Goal: Task Accomplishment & Management: Manage account settings

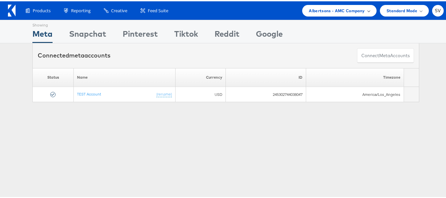
click at [367, 9] on span at bounding box center [368, 9] width 3 height 3
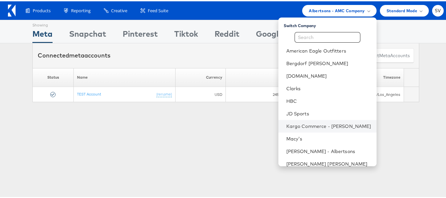
scroll to position [44, 0]
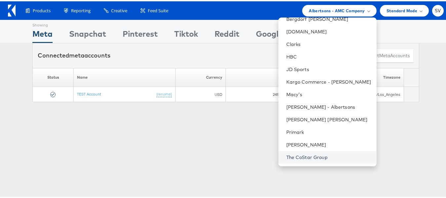
click at [297, 159] on link "The CoStar Group" at bounding box center [329, 156] width 85 height 7
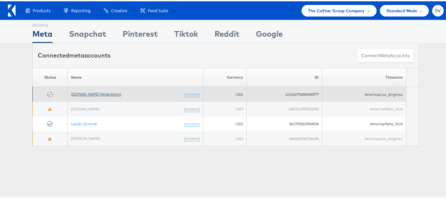
click at [110, 95] on link "[DOMAIN_NAME] Retargeting" at bounding box center [96, 92] width 50 height 5
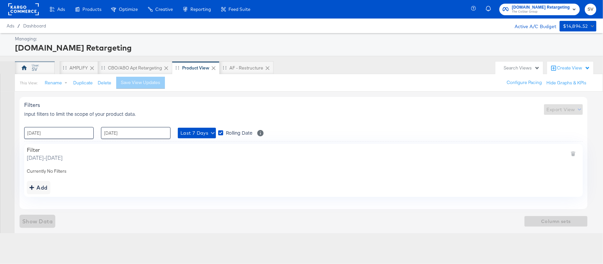
click at [44, 73] on div "SV" at bounding box center [35, 67] width 40 height 13
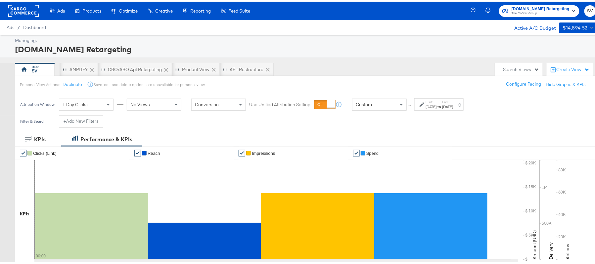
click at [437, 104] on div "[DATE]" at bounding box center [431, 105] width 11 height 5
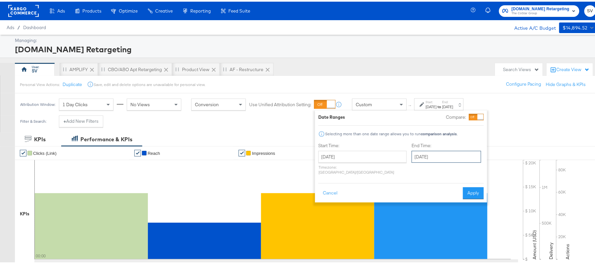
click at [416, 159] on input "[DATE]" at bounding box center [446, 155] width 69 height 12
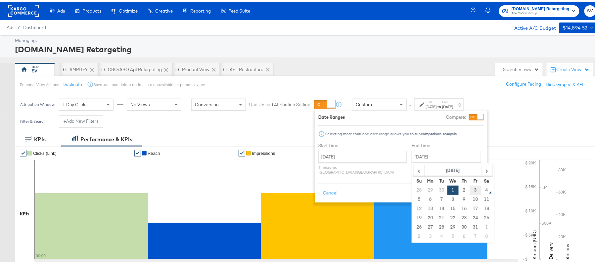
click at [470, 189] on td "3" at bounding box center [475, 188] width 11 height 9
type input "[DATE]"
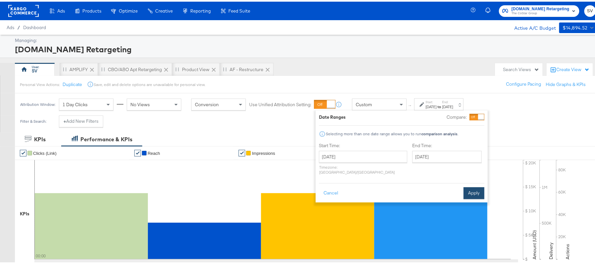
click at [479, 187] on button "Apply" at bounding box center [474, 192] width 21 height 12
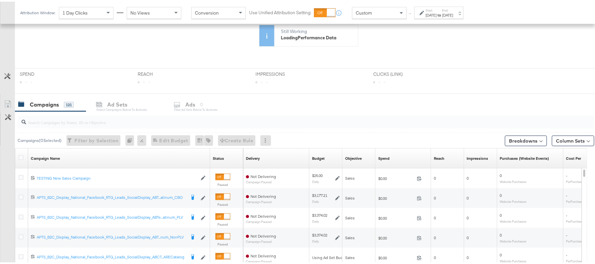
scroll to position [161, 0]
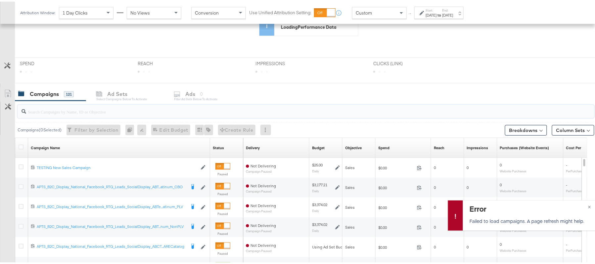
click at [89, 113] on input "search" at bounding box center [283, 107] width 515 height 13
paste input "APTS_B2C_Display_National_Facebook_RTG_Leads_SocialDisplay_Retargeting_Diamond_…"
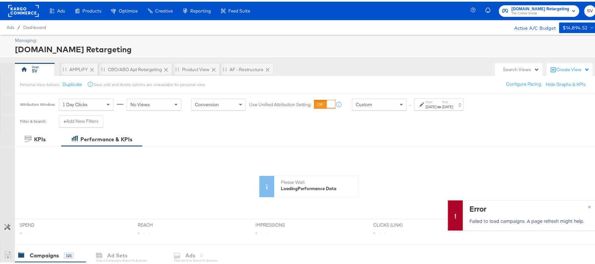
scroll to position [142, 0]
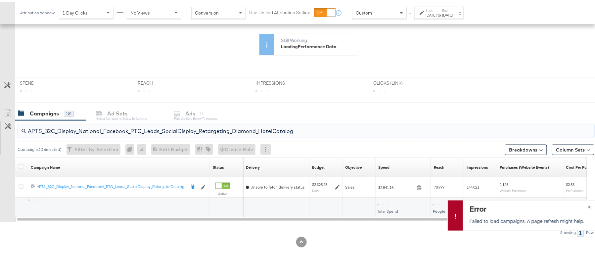
type input "APTS_B2C_Display_National_Facebook_RTG_Leads_SocialDisplay_Retargeting_Diamond_…"
click at [588, 206] on span "×" at bounding box center [589, 205] width 3 height 8
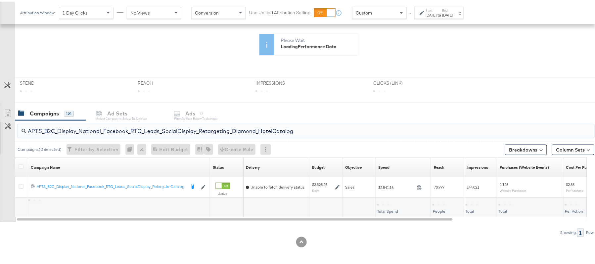
click at [173, 127] on input "APTS_B2C_Display_National_Facebook_RTG_Leads_SocialDisplay_Retargeting_Diamond_…" at bounding box center [283, 126] width 515 height 13
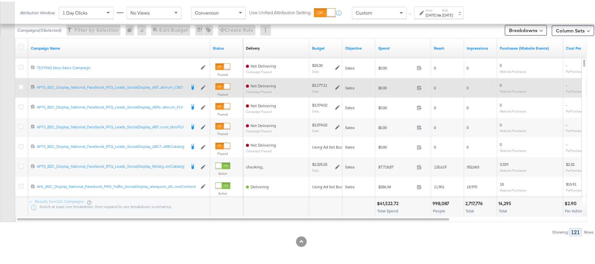
scroll to position [261, 0]
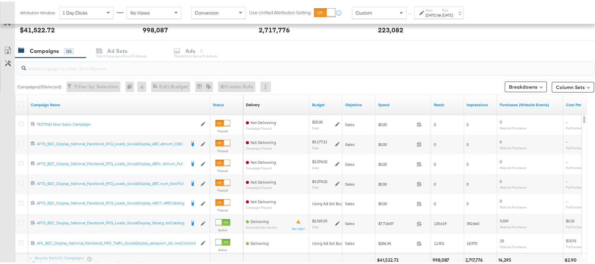
click at [140, 64] on input "search" at bounding box center [283, 64] width 515 height 13
paste input "APTS_B2C_Display_National_Facebook_RTG_Leads_SocialDisplay_Retargeting_Diamond_…"
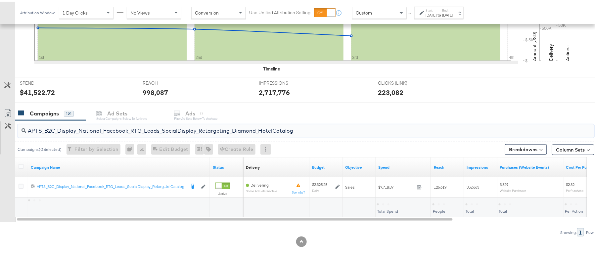
scroll to position [199, 0]
click at [392, 204] on div "$7,718.87" at bounding box center [387, 202] width 21 height 6
copy div "7,718.87"
click at [143, 129] on input "APTS_B2C_Display_National_Facebook_RTG_Leads_SocialDisplay_Retargeting_Diamond_…" at bounding box center [283, 126] width 515 height 13
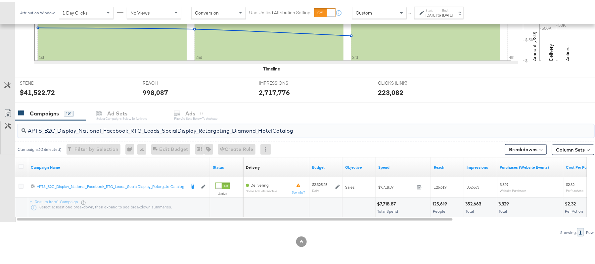
paste input "alwayson_Retargeting_DARE24_DiamondPlatinum"
click at [384, 199] on div "$11,672.53" at bounding box center [388, 202] width 23 height 6
copy div "$11,672.53"
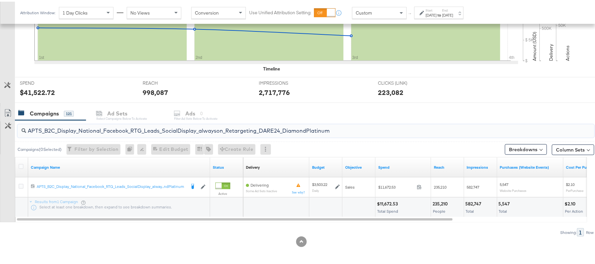
click at [109, 124] on input "APTS_B2C_Display_National_Facebook_RTG_Leads_SocialDisplay_alwayson_Retargeting…" at bounding box center [283, 126] width 515 height 13
paste input "FR_B2C_Display_National_Facebook_RTG_Leads_SocialDisplay_alwayson_Retargeting_FR"
click at [394, 204] on div "$2,002.52" at bounding box center [388, 202] width 23 height 6
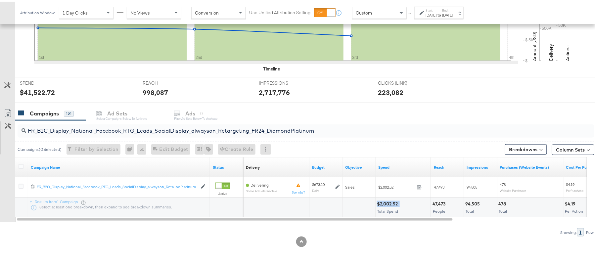
copy div "$2,002.52"
click at [146, 133] on div "FR_B2C_Display_National_Facebook_RTG_Leads_SocialDisplay_alwayson_Retargeting_F…" at bounding box center [306, 129] width 577 height 13
paste input "AF_B2C_Display_National_Facebook_RTG_Leads_SocialDisplay_alwayson_Retargeting_AF"
click at [382, 202] on div "$647.97" at bounding box center [386, 202] width 18 height 6
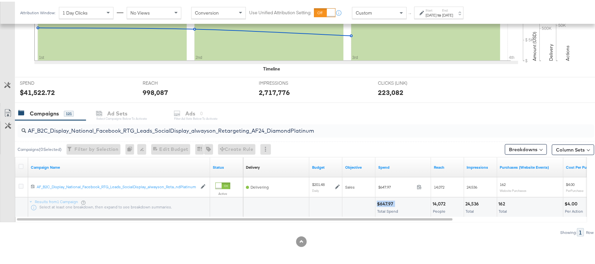
click at [382, 202] on div "$647.97" at bounding box center [386, 202] width 18 height 6
copy div "$647.97"
click at [136, 130] on input "AF_B2C_Display_National_Facebook_RTG_Leads_SocialDisplay_alwayson_Retargeting_A…" at bounding box center [283, 126] width 515 height 13
paste input "HL_B2C_Display_National_Facebook_RTG_Leads_SocialDisplay_alwayson_Retargeting_A…"
click at [388, 201] on div "$551.74" at bounding box center [386, 202] width 18 height 6
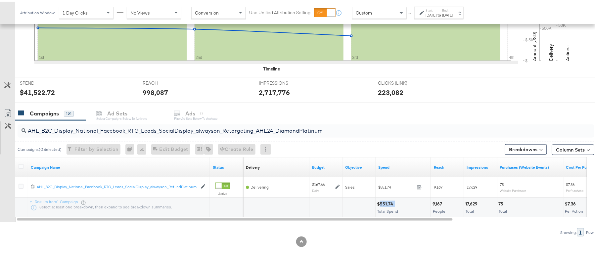
click at [388, 201] on div "$551.74" at bounding box center [386, 202] width 18 height 6
copy div "$551.74"
click at [163, 127] on input "AHL_B2C_Display_National_Facebook_RTG_Leads_SocialDisplay_alwayson_Retargeting_…" at bounding box center [283, 126] width 515 height 13
paste input "PTS_B2C_Display_National_Facebook_PRO_Traffic_SocialDisplay_alwayson_ASC_DARE24…"
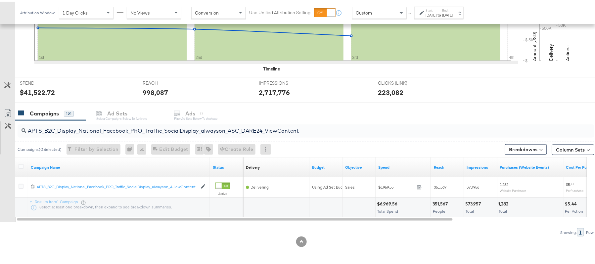
click at [389, 201] on div "$6,969.56" at bounding box center [388, 202] width 22 height 6
copy div "6,969.56"
click at [136, 128] on input "APTS_B2C_Display_National_Facebook_PRO_Traffic_SocialDisplay_alwayson_ASC_DARE2…" at bounding box center [283, 126] width 515 height 13
paste input "Leads_SocialDisplay_alwayson_ASC_DARE24_Purchase"
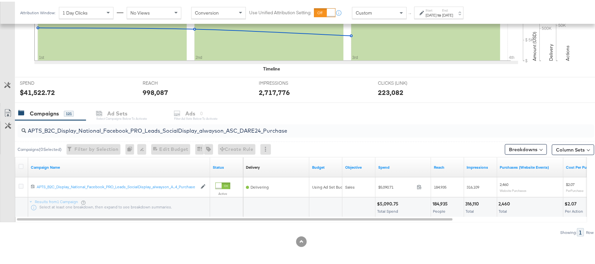
click at [384, 201] on div "$5,090.75" at bounding box center [388, 202] width 23 height 6
copy div "$5,090.75"
click at [120, 127] on input "APTS_B2C_Display_National_Facebook_PRO_Leads_SocialDisplay_alwayson_ASC_DARE24_…" at bounding box center [283, 126] width 515 height 13
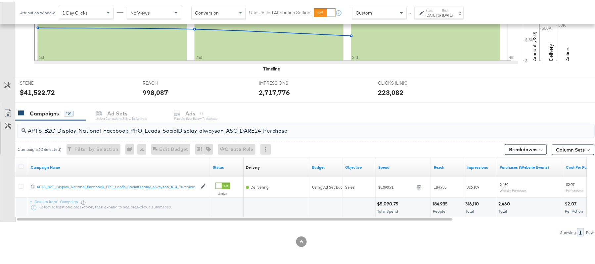
paste input "F_B2C_Display_National_Facebook_PRO_Traffic_SocialDisplay_alwayson_ASC_AF24_Vie…"
click at [388, 202] on div "$238.35" at bounding box center [386, 202] width 19 height 6
copy div "$238.35"
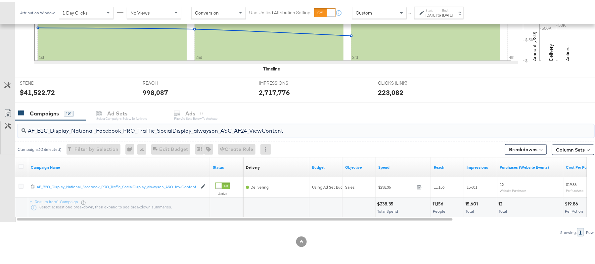
click at [114, 125] on input "AF_B2C_Display_National_Facebook_PRO_Traffic_SocialDisplay_alwayson_ASC_AF24_Vi…" at bounding box center [283, 126] width 515 height 13
paste input "FR_B2C_Display_National_Facebook_PRO_Traffic_SocialDisplay_alwayson_ASC_FR"
click at [387, 199] on div "$1,250.68 Total Spend" at bounding box center [403, 206] width 55 height 20
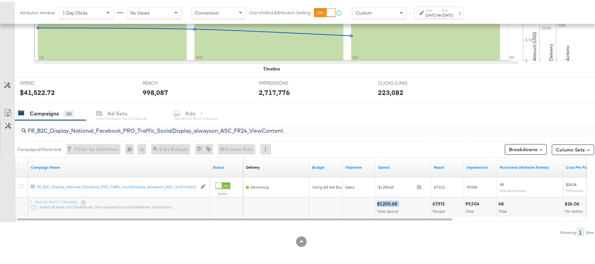
copy div "$1,250.68"
click at [156, 130] on input "FR_B2C_Display_National_Facebook_PRO_Traffic_SocialDisplay_alwayson_ASC_FR24_Vi…" at bounding box center [283, 126] width 515 height 13
paste input "AHL_B2C_Display_National_Facebook_PRO_Traffic_SocialDisplay_alwayson_ASC_AHL"
type input "AHL_B2C_Display_National_Facebook_PRO_Traffic_SocialDisplay_alwayson_ASC_AHL24_…"
click at [386, 201] on div "$286.34" at bounding box center [386, 202] width 19 height 6
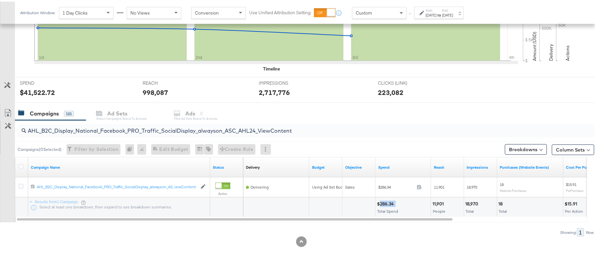
click at [386, 201] on div "$286.34" at bounding box center [386, 202] width 19 height 6
copy div "$286.34"
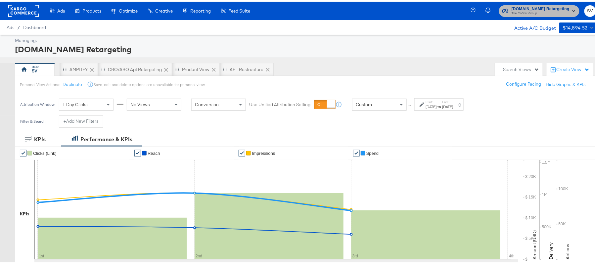
click at [533, 8] on span "Apartments.com Retargeting" at bounding box center [541, 7] width 58 height 7
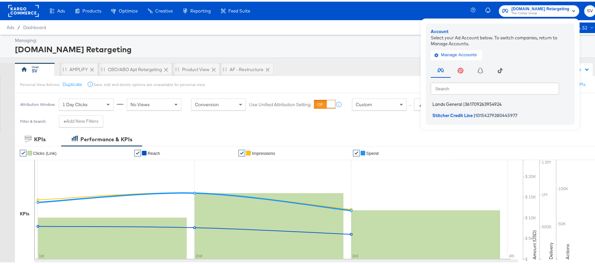
click at [453, 101] on span "Lands General" at bounding box center [447, 102] width 30 height 5
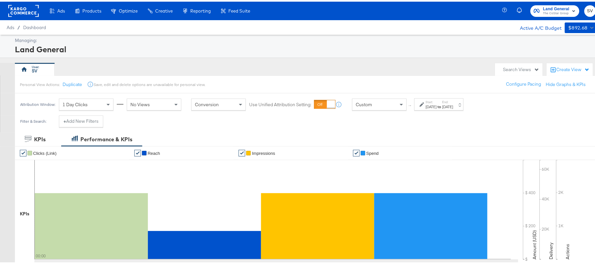
click at [435, 103] on div "[DATE]" at bounding box center [431, 105] width 11 height 5
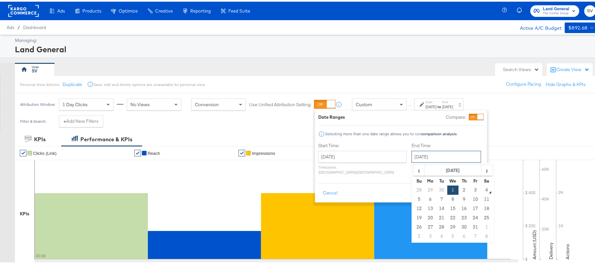
click at [416, 160] on input "[DATE]" at bounding box center [446, 155] width 69 height 12
click at [470, 188] on td "3" at bounding box center [475, 188] width 11 height 9
type input "[DATE]"
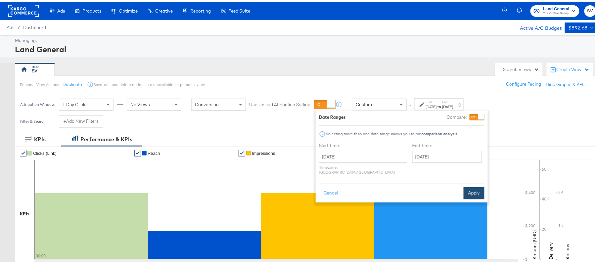
click at [479, 186] on button "Apply" at bounding box center [474, 192] width 21 height 12
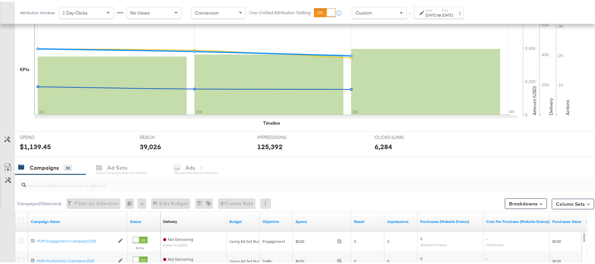
scroll to position [145, 0]
click at [111, 180] on input "search" at bounding box center [283, 180] width 515 height 13
paste input "B2C_LAND_KC_RT_Sig_24"
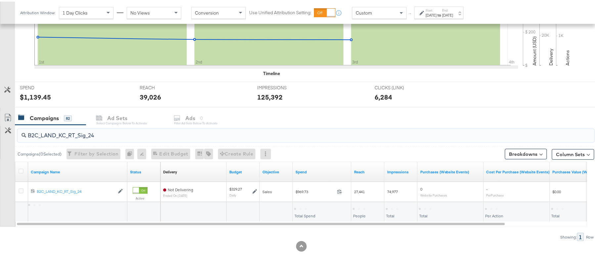
scroll to position [199, 0]
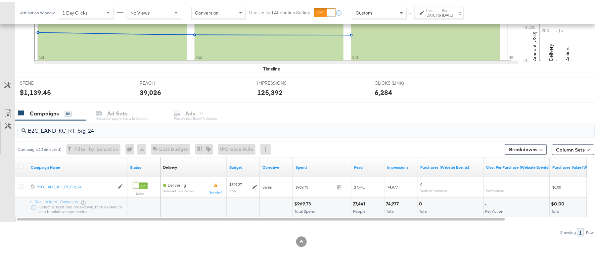
click at [297, 201] on div "$969.73" at bounding box center [303, 202] width 19 height 6
copy div "$969.73"
click at [134, 137] on div "B2C_LAND_KC_RT_Sig_24" at bounding box center [304, 129] width 579 height 21
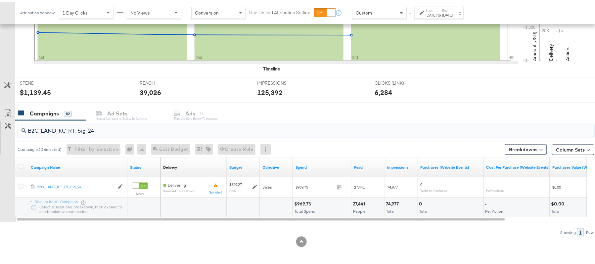
click at [135, 132] on input "B2C_LAND_KC_RT_Sig_24" at bounding box center [283, 126] width 515 height 13
paste input "B_Ecommerce_KC_Retargeting_LW&LOA_Traffic"
click at [304, 204] on div "$46.39" at bounding box center [302, 202] width 17 height 6
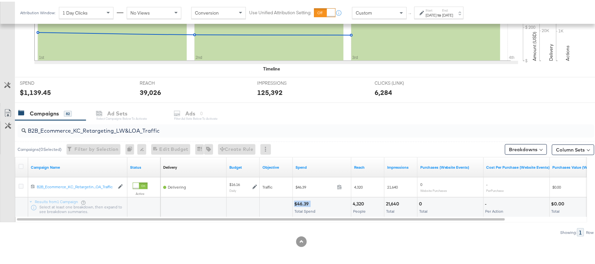
copy div "$46.39"
click at [166, 127] on input "B2B_Ecommerce_KC_Retargeting_LW&LOA_Traffic" at bounding box center [283, 126] width 515 height 13
paste input "KC_Retargeting_Prospects & Clients_Conversions"
click at [302, 200] on div "$47.32" at bounding box center [302, 202] width 16 height 6
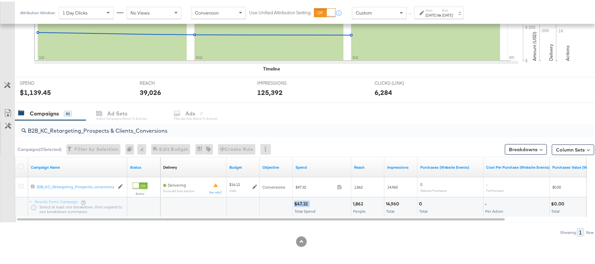
click at [302, 200] on div "$47.32" at bounding box center [302, 202] width 16 height 6
copy div "$47.32"
click at [154, 132] on input "B2B_KC_Retargeting_Prospects & Clients_Conversions" at bounding box center [283, 126] width 515 height 13
paste input "C_LAND_KC_Pros_Sig"
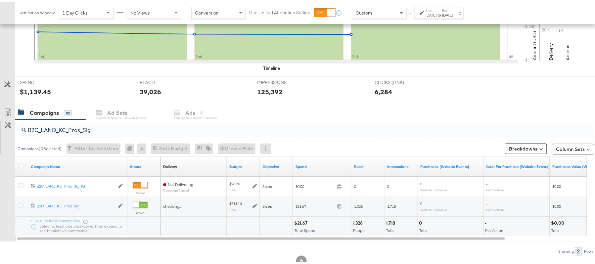
click at [296, 222] on div "$21.67" at bounding box center [301, 221] width 15 height 6
copy div "$21.67"
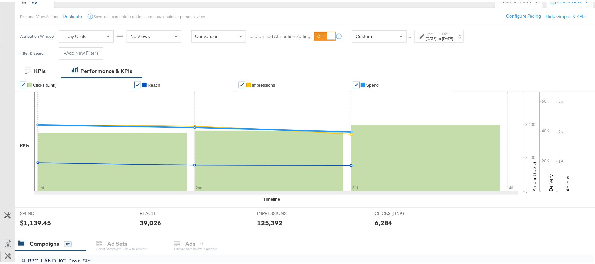
scroll to position [0, 0]
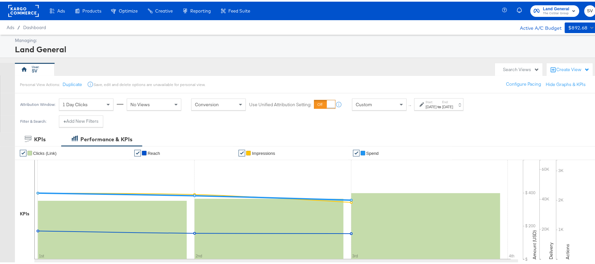
click at [437, 107] on div "[DATE]" at bounding box center [431, 105] width 11 height 5
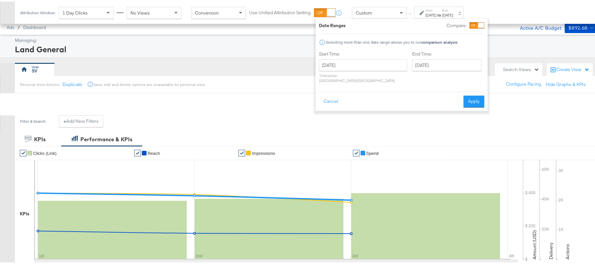
scroll to position [199, 0]
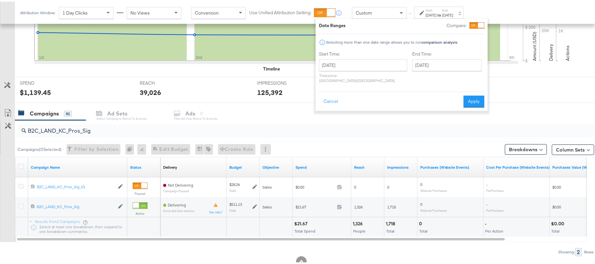
click at [86, 130] on input "B2C_LAND_KC_Pros_Sig" at bounding box center [283, 126] width 515 height 13
paste input "RT_Sig_24"
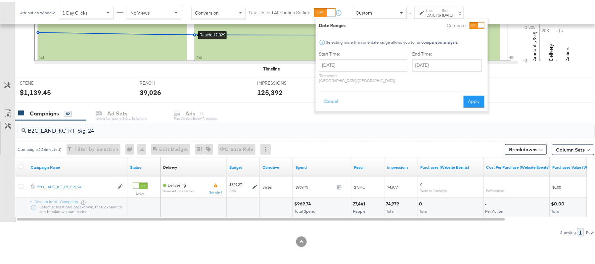
type input "B2C_LAND_KC_RT_Sig_24"
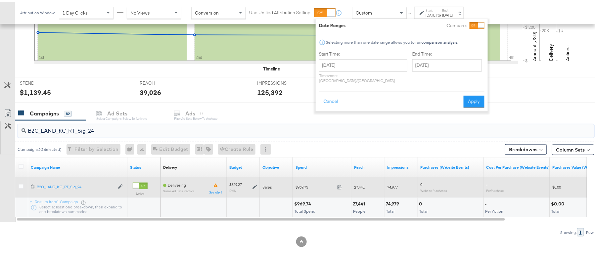
click at [254, 187] on icon at bounding box center [254, 185] width 5 height 5
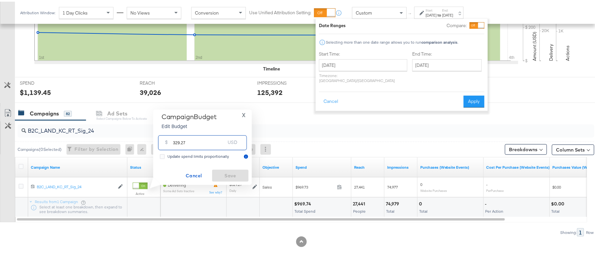
click at [198, 139] on input "329.27" at bounding box center [199, 138] width 52 height 14
paste input "$345.73"
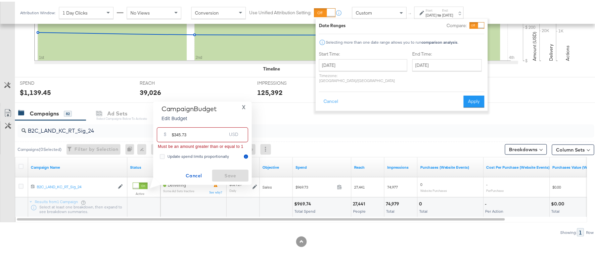
click at [173, 132] on input "$345.73" at bounding box center [199, 130] width 55 height 14
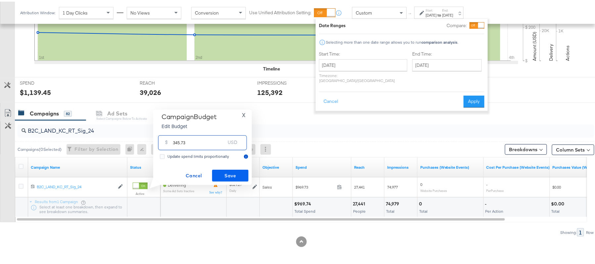
type input "345.73"
click at [228, 172] on span "Save" at bounding box center [230, 174] width 31 height 8
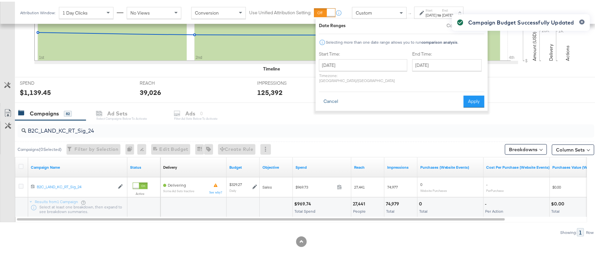
click at [333, 94] on button "Cancel" at bounding box center [331, 100] width 24 height 12
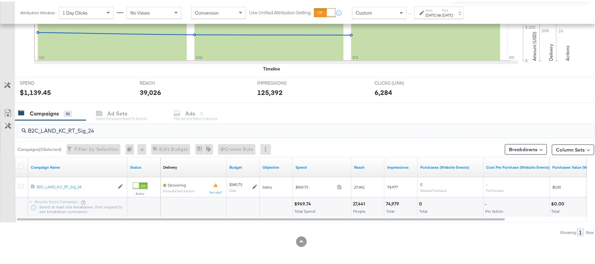
click at [117, 126] on input "B2C_LAND_KC_RT_Sig_24" at bounding box center [283, 126] width 515 height 13
paste input "B_Ecommerce_KC_Retargeting_LW&LOA_Traffic"
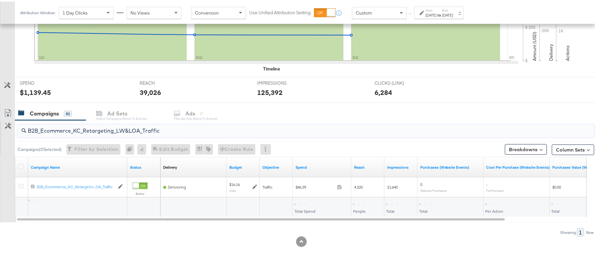
type input "B2B_Ecommerce_KC_Retargeting_LW&LOA_Traffic"
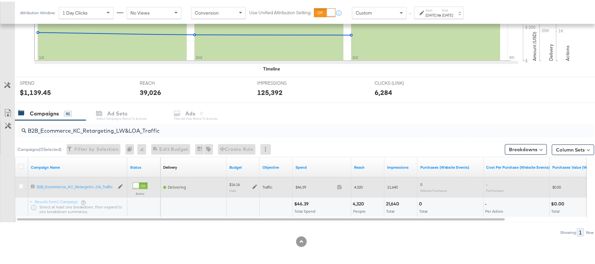
click at [255, 186] on icon at bounding box center [254, 185] width 5 height 5
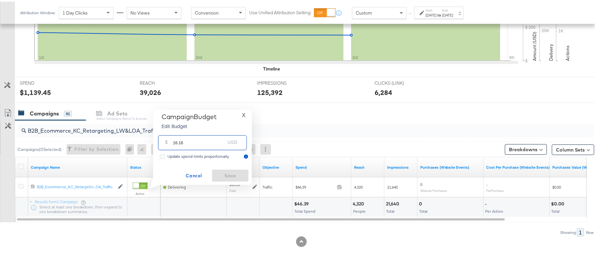
click at [202, 143] on input "16.16" at bounding box center [199, 138] width 52 height 14
paste input "$18.58"
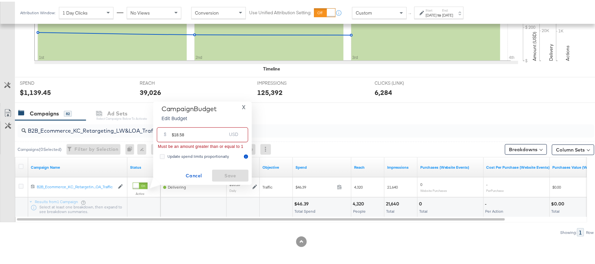
click at [175, 132] on input "$18.58" at bounding box center [199, 130] width 55 height 14
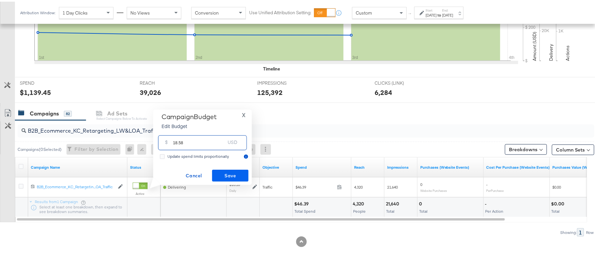
type input "18.58"
click at [228, 174] on span "Save" at bounding box center [230, 174] width 31 height 8
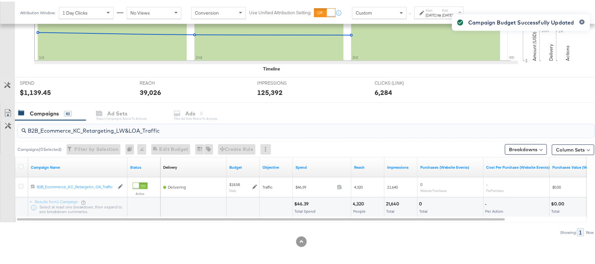
click at [110, 127] on input "B2B_Ecommerce_KC_Retargeting_LW&LOA_Traffic" at bounding box center [283, 126] width 515 height 13
paste input "KC_Retargeting_Prospects & Clients_Conversions"
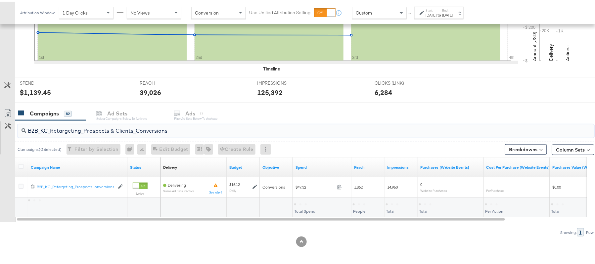
type input "B2B_KC_Retargeting_Prospects & Clients_Conversions"
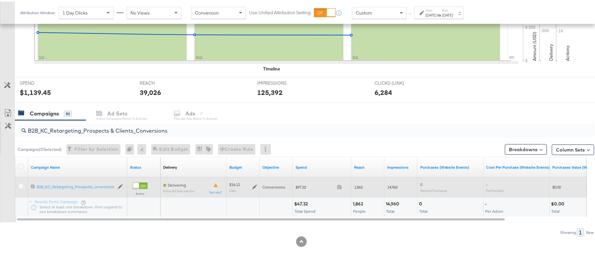
click at [254, 185] on icon at bounding box center [254, 185] width 5 height 5
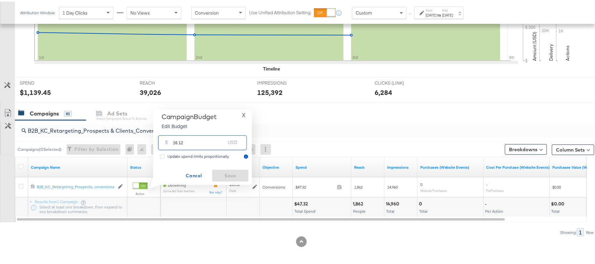
click at [205, 141] on input "16.12" at bounding box center [199, 138] width 52 height 14
paste input "$17.73"
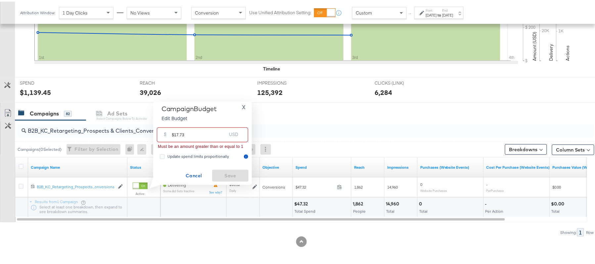
click at [174, 132] on input "$17.73" at bounding box center [199, 130] width 55 height 14
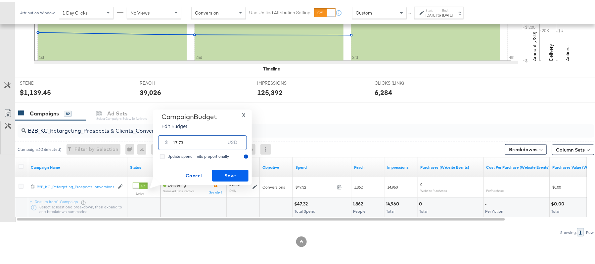
type input "17.73"
click at [222, 172] on span "Save" at bounding box center [230, 174] width 31 height 8
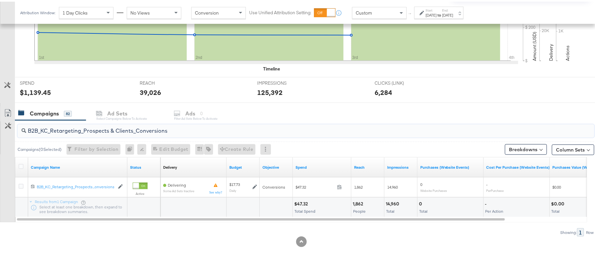
click at [135, 128] on input "B2B_KC_Retargeting_Prospects & Clients_Conversions" at bounding box center [283, 126] width 515 height 13
paste input "C_LAND_KC_Pros_Sig"
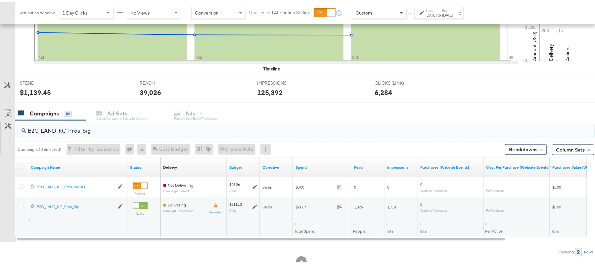
type input "B2C_LAND_KC_Pros_Sig"
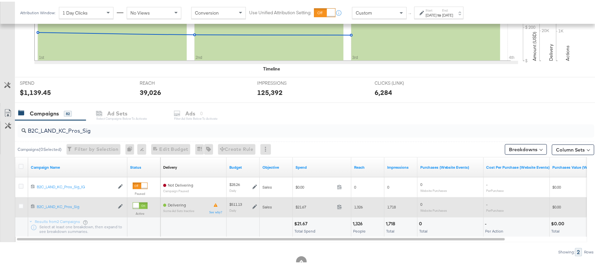
click at [254, 205] on icon at bounding box center [254, 205] width 5 height 5
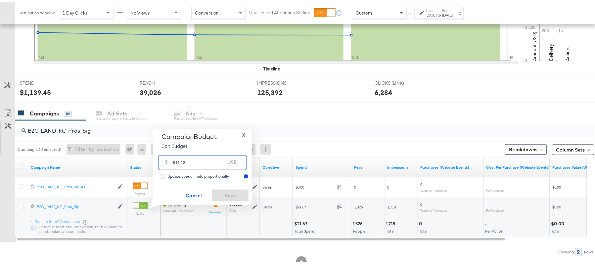
click at [208, 155] on input "511.13" at bounding box center [199, 158] width 52 height 14
paste input "$613.36"
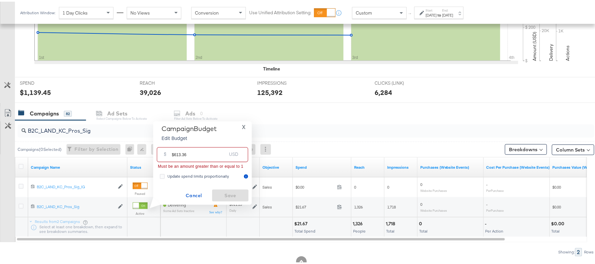
click at [174, 153] on input "$613.36" at bounding box center [199, 150] width 55 height 14
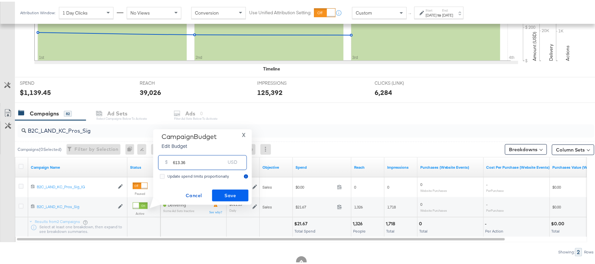
type input "613.36"
click at [224, 193] on span "Save" at bounding box center [230, 194] width 31 height 8
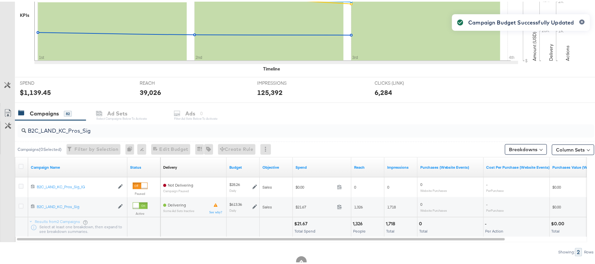
scroll to position [0, 0]
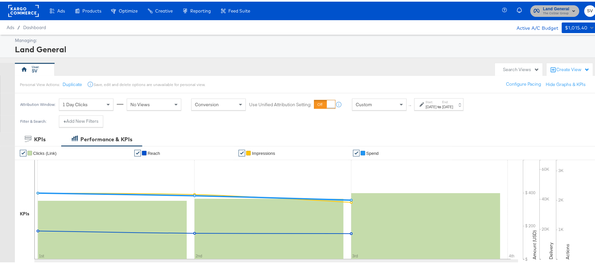
click at [561, 10] on span "The CoStar Group" at bounding box center [556, 11] width 26 height 5
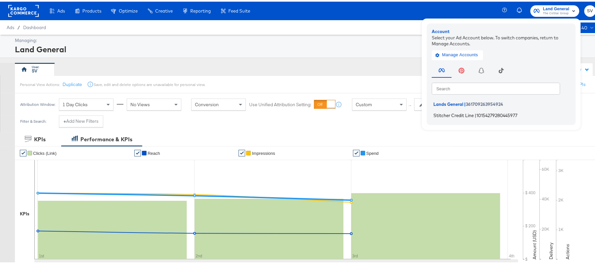
click at [440, 113] on span "Stitcher Credit Line" at bounding box center [453, 113] width 40 height 5
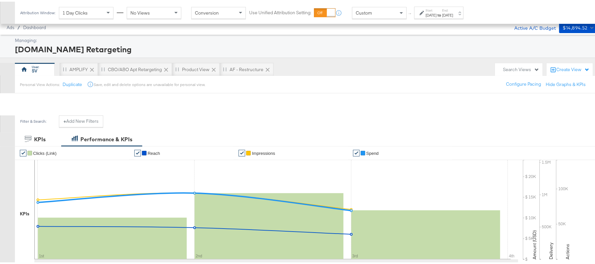
scroll to position [219, 0]
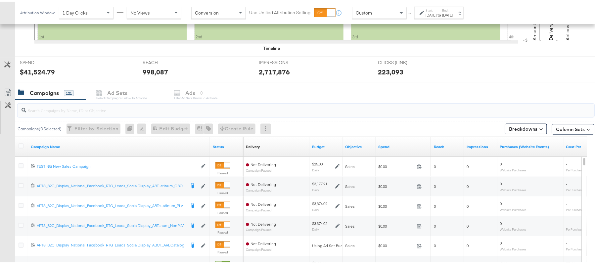
click at [109, 104] on input "search" at bounding box center [283, 106] width 515 height 13
paste input "APTS_B2C_Display_National_Facebook_RTG_Leads_SocialDisplay_Retargeting_Diamond_…"
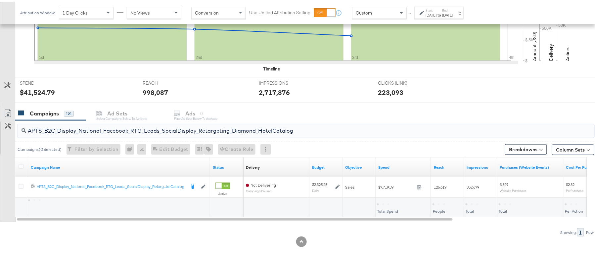
scroll to position [199, 0]
type input "APTS_B2C_Display_National_Facebook_RTG_Leads_SocialDisplay_Retargeting_Diamond_…"
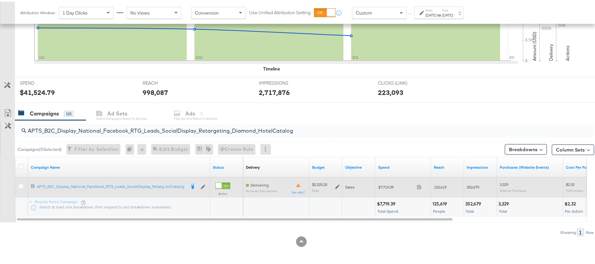
click at [338, 186] on icon at bounding box center [337, 185] width 5 height 5
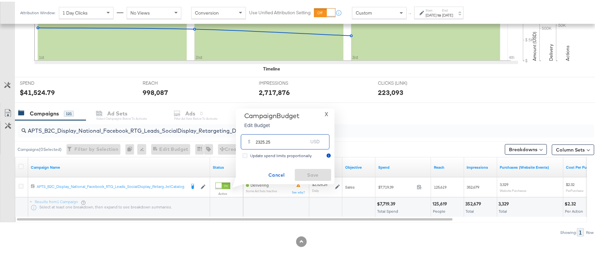
click at [279, 143] on input "2325.25" at bounding box center [282, 137] width 52 height 14
paste input "$1,860.20"
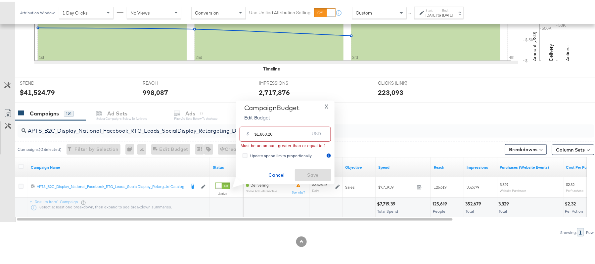
click at [261, 133] on input "$1,860.20" at bounding box center [281, 130] width 55 height 14
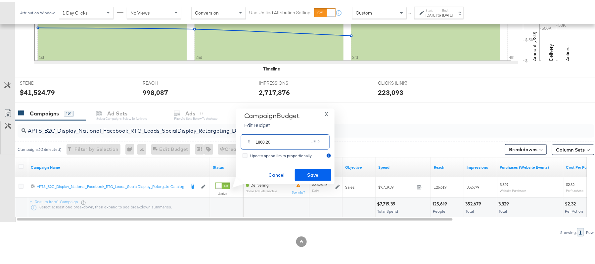
type input "1860.20"
click at [308, 173] on span "Save" at bounding box center [312, 173] width 31 height 8
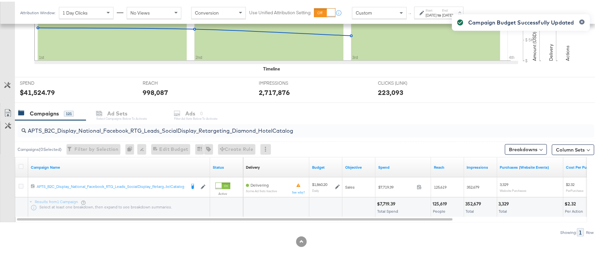
click at [126, 131] on input "APTS_B2C_Display_National_Facebook_RTG_Leads_SocialDisplay_Retargeting_Diamond_…" at bounding box center [283, 126] width 515 height 13
paste input "alwayson_Retargeting_DARE24_DiamondPlatinum"
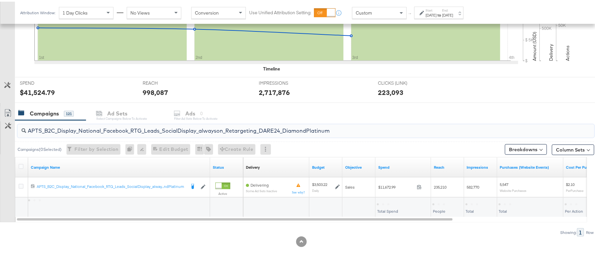
type input "APTS_B2C_Display_National_Facebook_RTG_Leads_SocialDisplay_alwayson_Retargeting…"
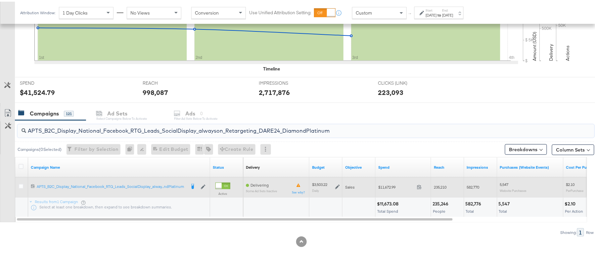
click at [336, 186] on icon at bounding box center [337, 185] width 5 height 5
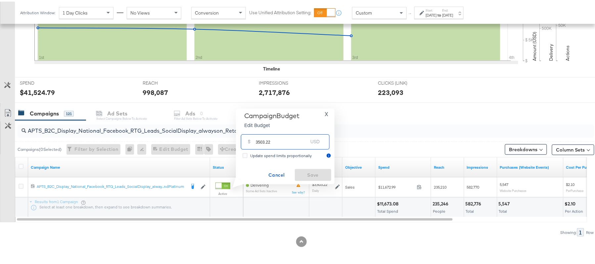
click at [275, 143] on input "3503.22" at bounding box center [282, 137] width 52 height 14
paste input "$2,802.58"
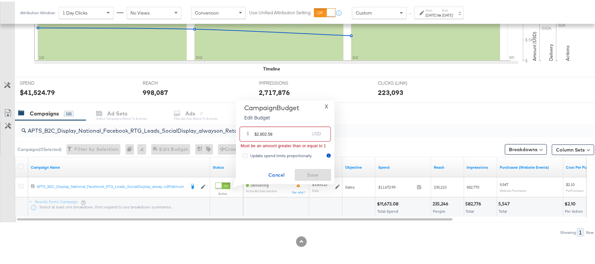
click at [261, 133] on input "$2,802.58" at bounding box center [281, 130] width 55 height 14
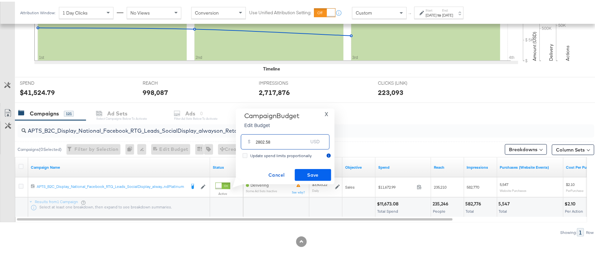
type input "2802.58"
click at [312, 175] on span "Save" at bounding box center [312, 173] width 31 height 8
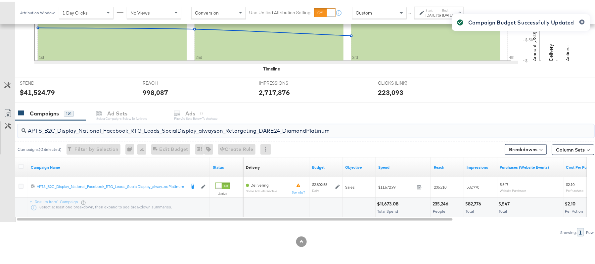
click at [153, 132] on input "APTS_B2C_Display_National_Facebook_RTG_Leads_SocialDisplay_alwayson_Retargeting…" at bounding box center [283, 126] width 515 height 13
paste input "FR_B2C_Display_National_Facebook_RTG_Leads_SocialDisplay_alwayson_Retargeting_FR"
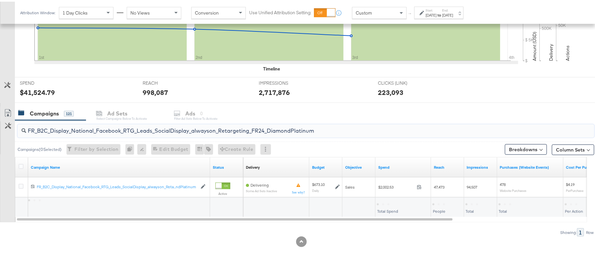
type input "FR_B2C_Display_National_Facebook_RTG_Leads_SocialDisplay_alwayson_Retargeting_F…"
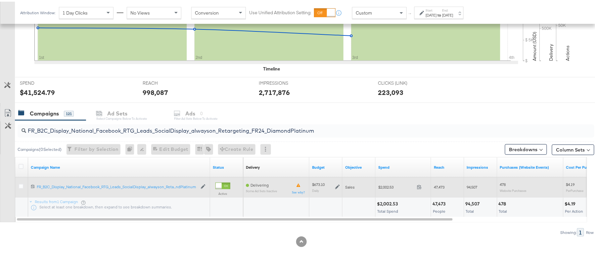
click at [339, 183] on icon at bounding box center [337, 185] width 5 height 5
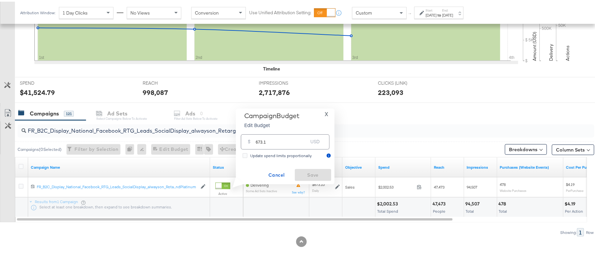
click at [291, 138] on input "673.1" at bounding box center [282, 137] width 52 height 14
paste input "$673.10"
click at [256, 131] on input "$673.10" at bounding box center [281, 130] width 55 height 14
type input "673.10"
click at [279, 171] on span "Cancel" at bounding box center [276, 173] width 31 height 8
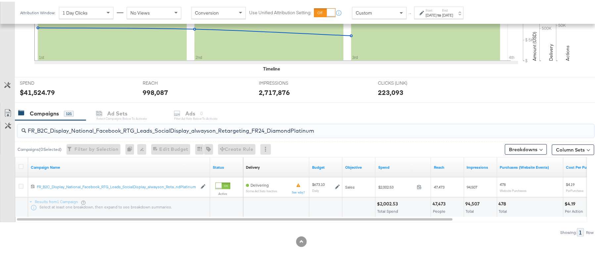
click at [166, 128] on input "FR_B2C_Display_National_Facebook_RTG_Leads_SocialDisplay_alwayson_Retargeting_F…" at bounding box center [283, 126] width 515 height 13
paste input "AF_B2C_Display_National_Facebook_RTG_Leads_SocialDisplay_alwayson_Retargeting_AF"
type input "AF_B2C_Display_National_Facebook_RTG_Leads_SocialDisplay_alwayson_Retargeting_A…"
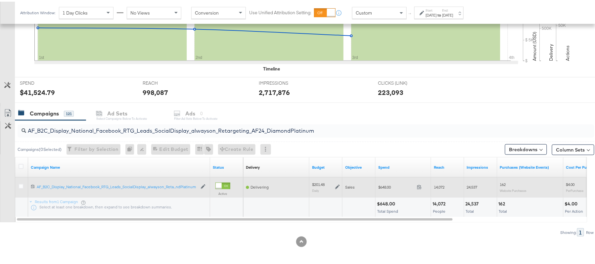
click at [337, 185] on icon at bounding box center [337, 185] width 5 height 5
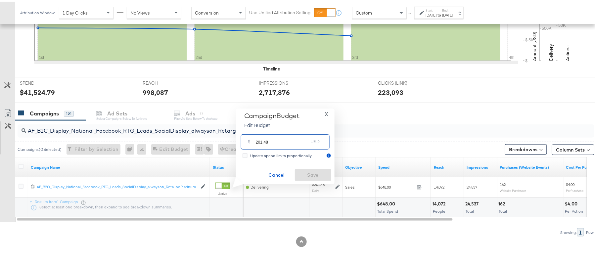
click at [282, 142] on input "201.48" at bounding box center [282, 137] width 52 height 14
paste input "$161.1"
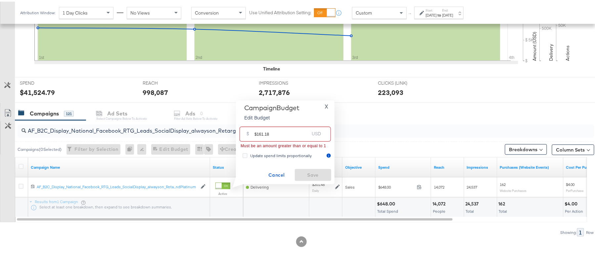
click at [257, 133] on input "$161.18" at bounding box center [281, 130] width 55 height 14
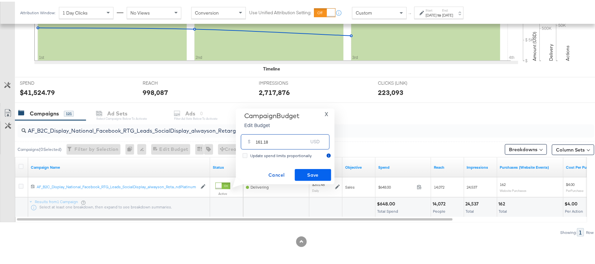
type input "161.18"
click at [306, 175] on span "Save" at bounding box center [312, 173] width 31 height 8
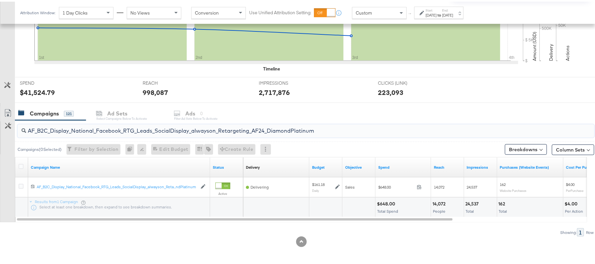
click at [155, 130] on input "AF_B2C_Display_National_Facebook_RTG_Leads_SocialDisplay_alwayson_Retargeting_A…" at bounding box center [283, 126] width 515 height 13
paste input "HL_B2C_Display_National_Facebook_RTG_Leads_SocialDisplay_alwayson_Retargeting_A…"
type input "AHL_B2C_Display_National_Facebook_RTG_Leads_SocialDisplay_alwayson_Retargeting_…"
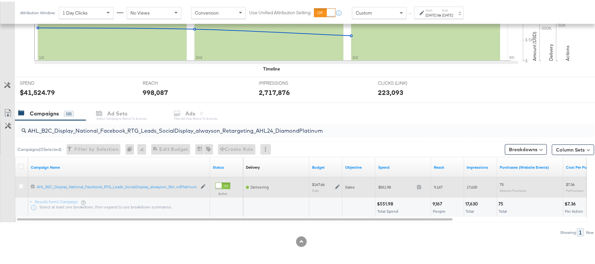
click at [335, 184] on icon at bounding box center [337, 185] width 5 height 5
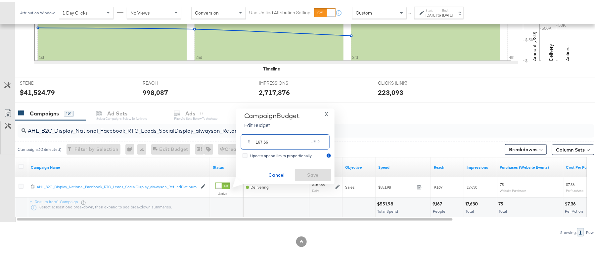
click at [292, 142] on input "167.66" at bounding box center [282, 137] width 52 height 14
paste input "$134.13"
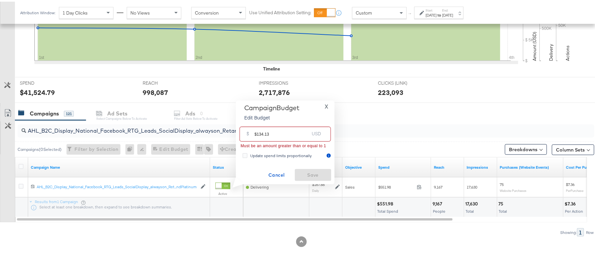
click at [257, 130] on input "$134.13" at bounding box center [281, 130] width 55 height 14
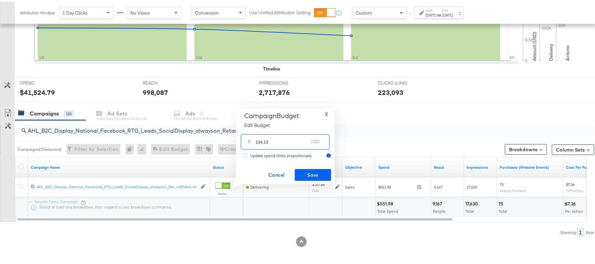
type input "134.13"
click at [299, 170] on span "Save" at bounding box center [312, 173] width 31 height 8
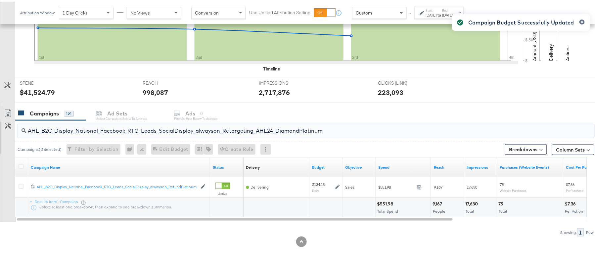
click at [145, 126] on input "AHL_B2C_Display_National_Facebook_RTG_Leads_SocialDisplay_alwayson_Retargeting_…" at bounding box center [283, 126] width 515 height 13
paste input "PTS_B2C_Display_National_Facebook_PRO_Traffic_SocialDisplay_alwayson_ASC_DARE24…"
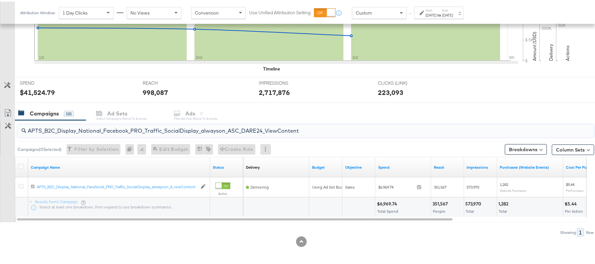
type input "APTS_B2C_Display_National_Facebook_PRO_Traffic_SocialDisplay_alwayson_ASC_DARE2…"
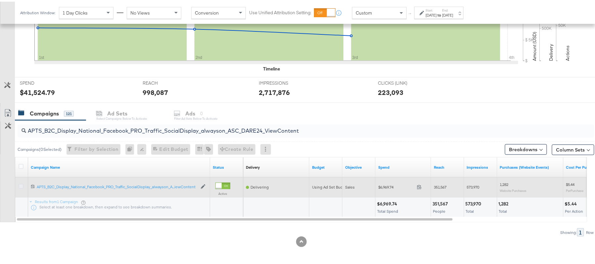
click at [21, 184] on icon at bounding box center [21, 184] width 5 height 5
click at [0, 0] on input "checkbox" at bounding box center [0, 0] width 0 height 0
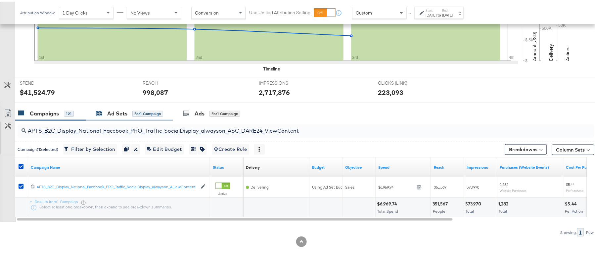
click at [125, 112] on div "Ad Sets" at bounding box center [117, 112] width 20 height 8
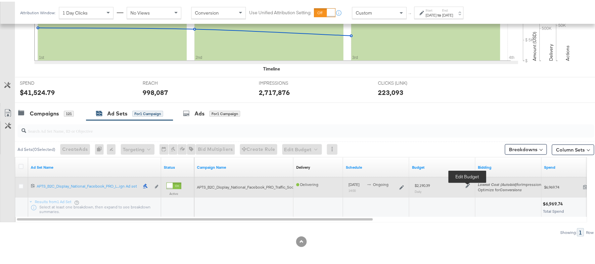
click at [468, 186] on icon at bounding box center [468, 184] width 5 height 5
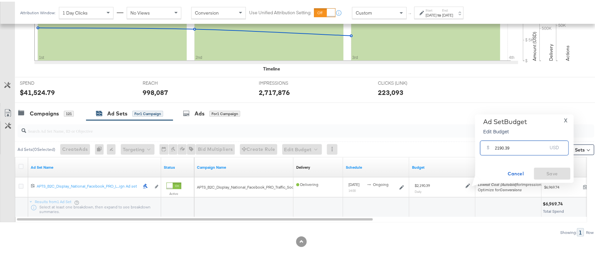
click at [516, 146] on input "2190.39" at bounding box center [521, 144] width 52 height 14
paste input "$1,752.31"
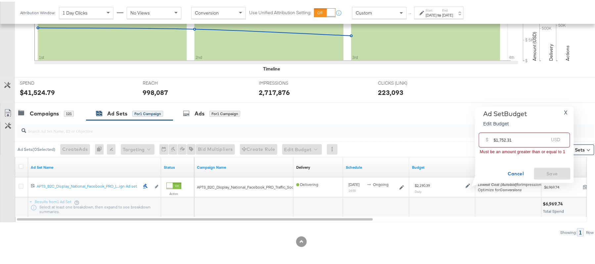
click at [500, 137] on input "$1,752.31" at bounding box center [521, 136] width 55 height 14
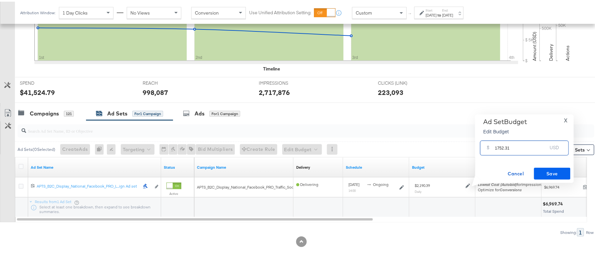
type input "1752.31"
click at [547, 170] on span "Save" at bounding box center [552, 172] width 31 height 8
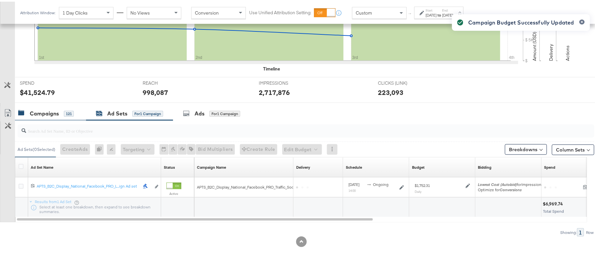
click at [43, 112] on div "Campaigns" at bounding box center [44, 112] width 29 height 8
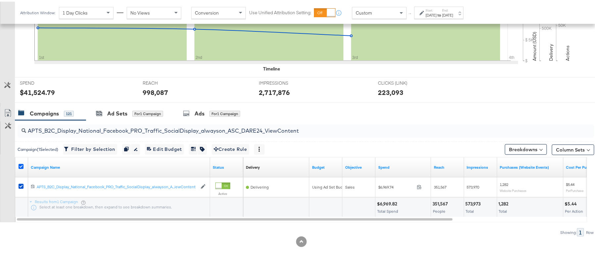
click at [21, 164] on icon at bounding box center [21, 164] width 5 height 5
click at [0, 0] on input "checkbox" at bounding box center [0, 0] width 0 height 0
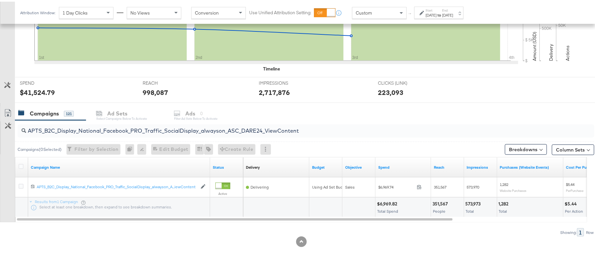
click at [133, 125] on input "APTS_B2C_Display_National_Facebook_PRO_Traffic_SocialDisplay_alwayson_ASC_DARE2…" at bounding box center [283, 126] width 515 height 13
paste input "Leads_SocialDisplay_alwayson_ASC_DARE24_Purchase"
type input "APTS_B2C_Display_National_Facebook_PRO_Leads_SocialDisplay_alwayson_ASC_DARE24_…"
click at [21, 162] on label at bounding box center [21, 164] width 5 height 5
click at [0, 0] on input "checkbox" at bounding box center [0, 0] width 0 height 0
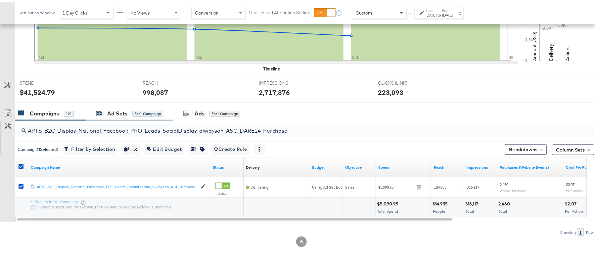
click at [123, 113] on div "Ad Sets" at bounding box center [117, 112] width 20 height 8
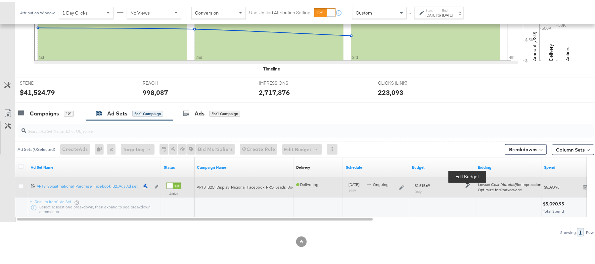
click at [467, 184] on icon at bounding box center [468, 184] width 5 height 5
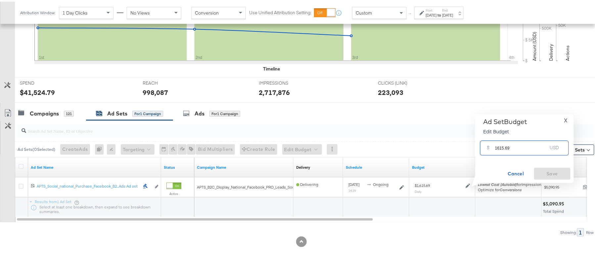
click at [514, 145] on input "1615.69" at bounding box center [521, 144] width 52 height 14
paste input "$1,292.55"
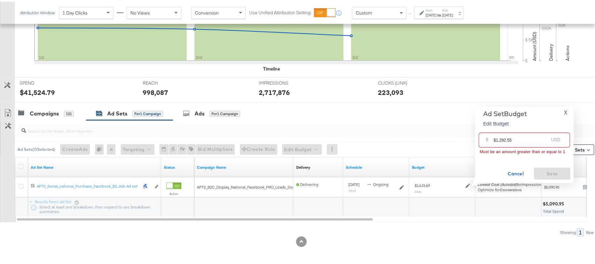
click at [499, 140] on input "$1,292.55" at bounding box center [521, 136] width 55 height 14
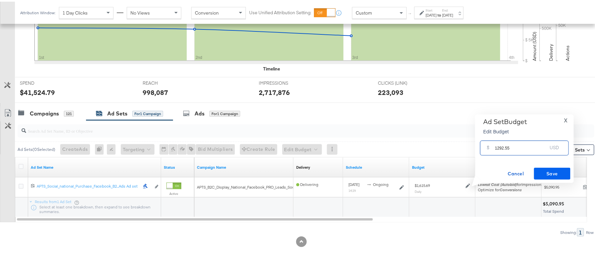
type input "1292.55"
click at [539, 170] on span "Save" at bounding box center [552, 172] width 31 height 8
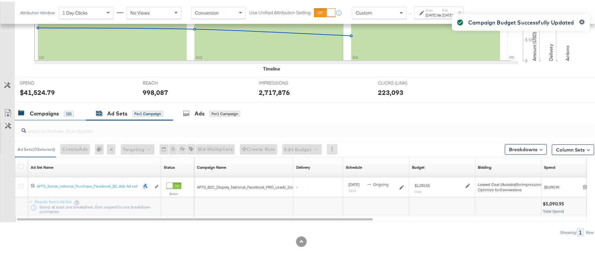
click at [56, 114] on div "Campaigns" at bounding box center [44, 112] width 29 height 8
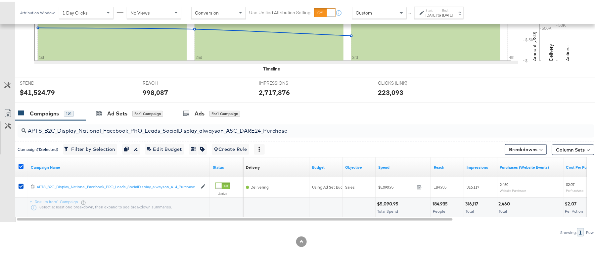
click at [21, 163] on icon at bounding box center [21, 164] width 5 height 5
click at [0, 0] on input "checkbox" at bounding box center [0, 0] width 0 height 0
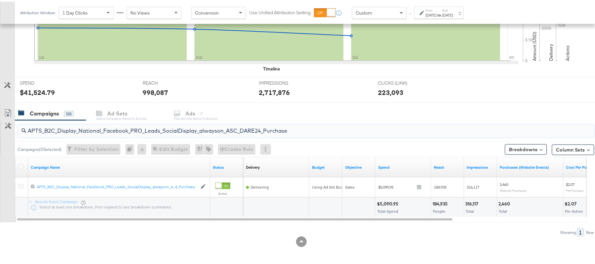
click at [100, 126] on input "APTS_B2C_Display_National_Facebook_PRO_Leads_SocialDisplay_alwayson_ASC_DARE24_…" at bounding box center [283, 126] width 515 height 13
paste input "F_B2C_Display_National_Facebook_PRO_Traffic_SocialDisplay_alwayson_ASC_AF24_Vie…"
type input "AF_B2C_Display_National_Facebook_PRO_Traffic_SocialDisplay_alwayson_ASC_AF24_Vi…"
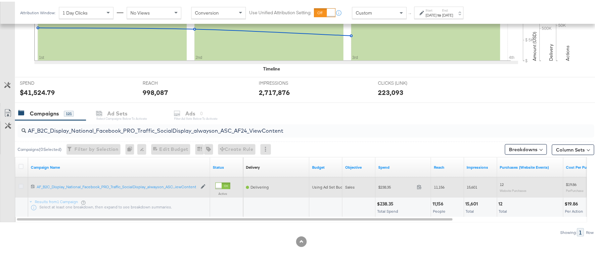
click at [22, 184] on icon at bounding box center [21, 184] width 5 height 5
click at [0, 0] on input "checkbox" at bounding box center [0, 0] width 0 height 0
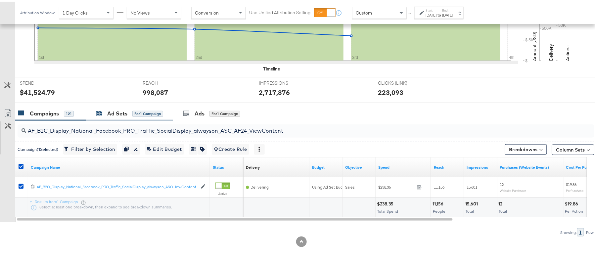
click at [126, 112] on div "Ad Sets" at bounding box center [117, 112] width 20 height 8
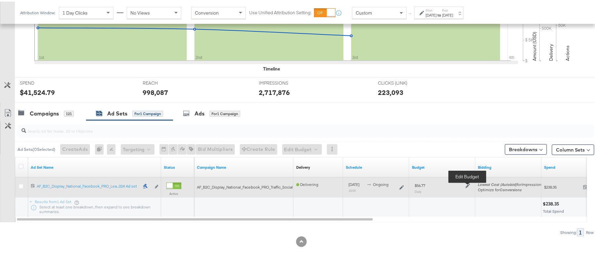
click at [470, 184] on icon at bounding box center [468, 184] width 5 height 5
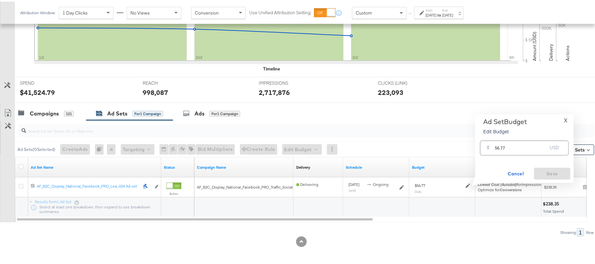
click at [504, 149] on input "56.77" at bounding box center [521, 144] width 52 height 14
paste input "$45.42"
click at [496, 138] on input "$45.42" at bounding box center [521, 136] width 55 height 14
type input "45.42"
click at [546, 168] on span "Save" at bounding box center [552, 172] width 31 height 8
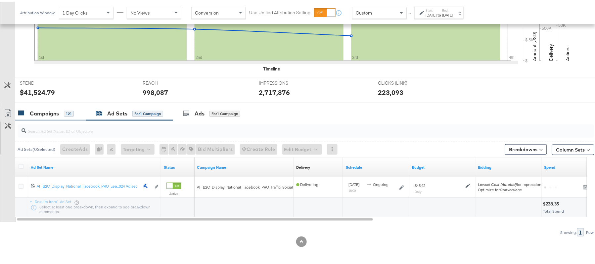
click at [39, 109] on div "Campaigns" at bounding box center [44, 112] width 29 height 8
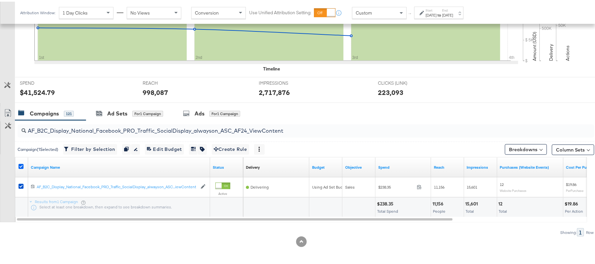
click at [19, 167] on icon at bounding box center [21, 164] width 5 height 5
click at [0, 0] on input "checkbox" at bounding box center [0, 0] width 0 height 0
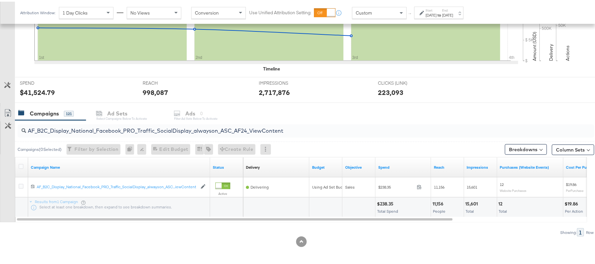
click at [106, 124] on input "AF_B2C_Display_National_Facebook_PRO_Traffic_SocialDisplay_alwayson_ASC_AF24_Vi…" at bounding box center [283, 126] width 515 height 13
paste input "FR_B2C_Display_National_Facebook_PRO_Traffic_SocialDisplay_alwayson_ASC_FR"
type input "FR_B2C_Display_National_Facebook_PRO_Traffic_SocialDisplay_alwayson_ASC_FR24_Vi…"
click at [21, 165] on icon at bounding box center [21, 164] width 5 height 5
click at [0, 0] on input "checkbox" at bounding box center [0, 0] width 0 height 0
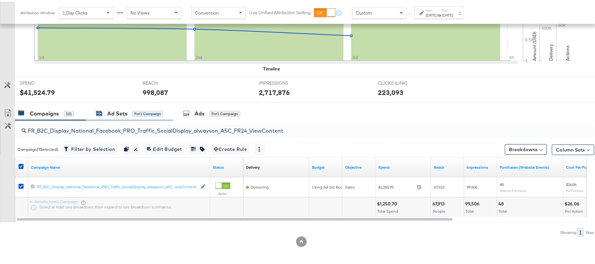
click at [123, 113] on div "Ad Sets" at bounding box center [117, 112] width 20 height 8
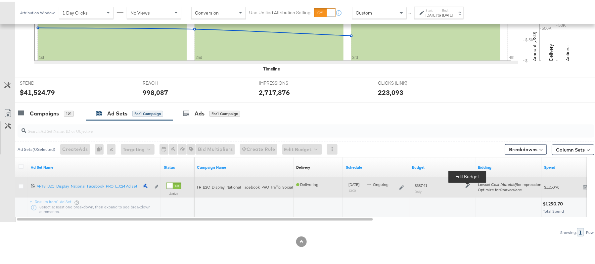
click at [469, 184] on icon at bounding box center [468, 184] width 5 height 5
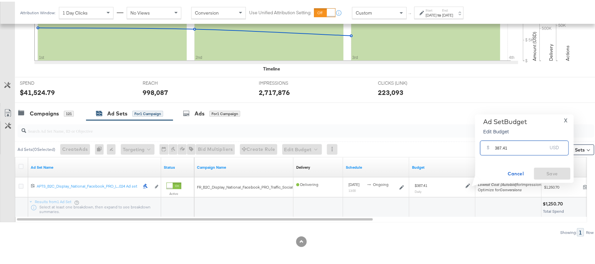
click at [506, 146] on input "387.41" at bounding box center [521, 144] width 52 height 14
paste input "$309.93"
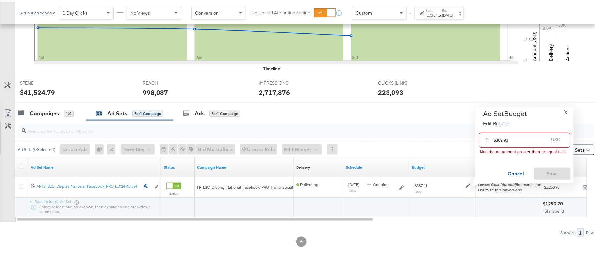
click at [496, 136] on input "$309.93" at bounding box center [521, 136] width 55 height 14
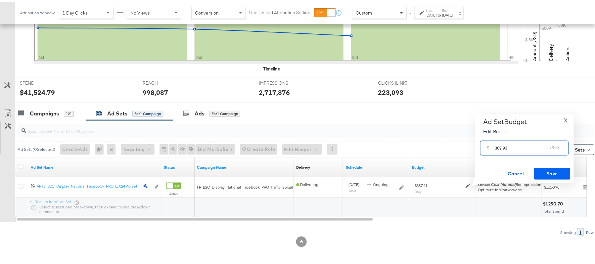
type input "309.93"
click at [558, 173] on span "Save" at bounding box center [552, 172] width 31 height 8
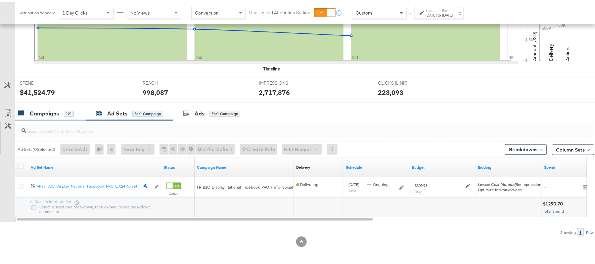
click at [42, 114] on div "Campaigns" at bounding box center [44, 112] width 29 height 8
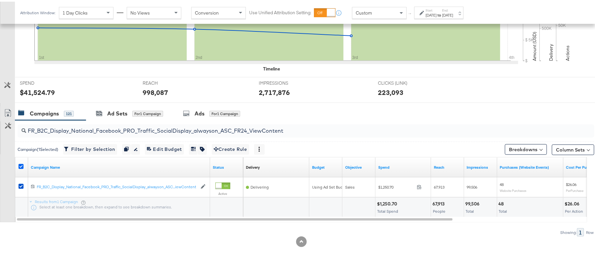
click at [19, 164] on icon at bounding box center [21, 164] width 5 height 5
click at [0, 0] on input "checkbox" at bounding box center [0, 0] width 0 height 0
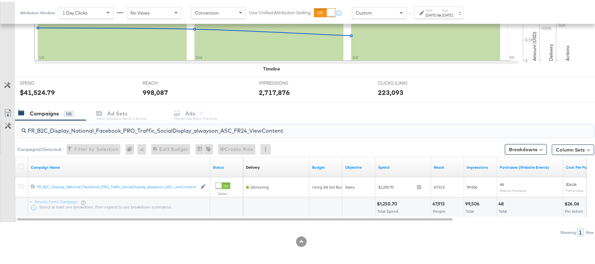
click at [121, 128] on input "FR_B2C_Display_National_Facebook_PRO_Traffic_SocialDisplay_alwayson_ASC_FR24_Vi…" at bounding box center [283, 126] width 515 height 13
paste input "AHL_B2C_Display_National_Facebook_PRO_Traffic_SocialDisplay_alwayson_ASC_AHL"
type input "AHL_B2C_Display_National_Facebook_PRO_Traffic_SocialDisplay_alwayson_ASC_AHL24_…"
click at [21, 164] on icon at bounding box center [21, 164] width 5 height 5
click at [0, 0] on input "checkbox" at bounding box center [0, 0] width 0 height 0
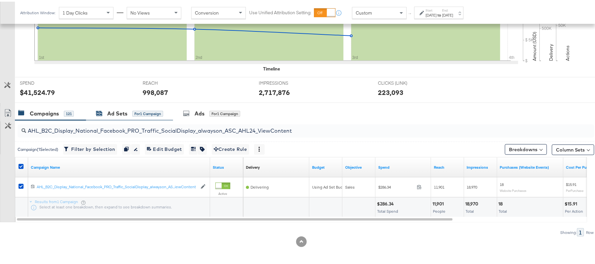
click at [124, 112] on div "Ad Sets" at bounding box center [117, 112] width 20 height 8
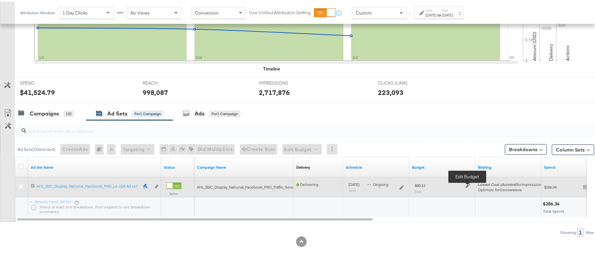
click at [469, 185] on icon at bounding box center [468, 184] width 5 height 5
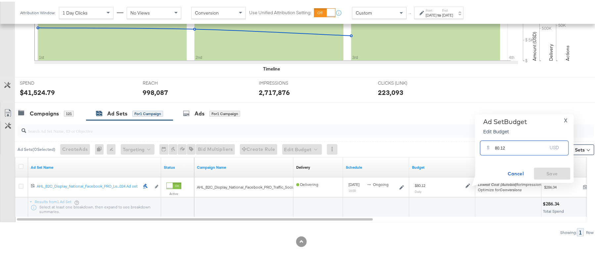
click at [517, 147] on input "80.12" at bounding box center [521, 144] width 52 height 14
paste input "$64.10"
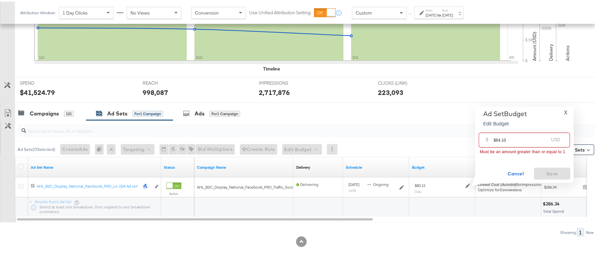
click at [494, 137] on input "$64.10" at bounding box center [521, 136] width 55 height 14
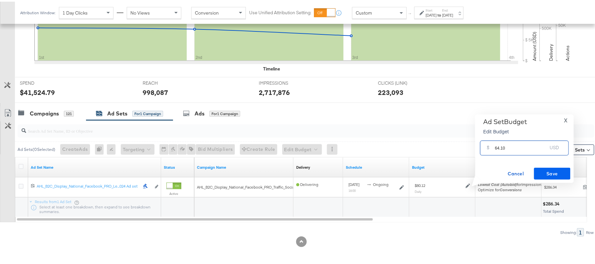
type input "64.10"
click at [549, 173] on span "Save" at bounding box center [552, 172] width 31 height 8
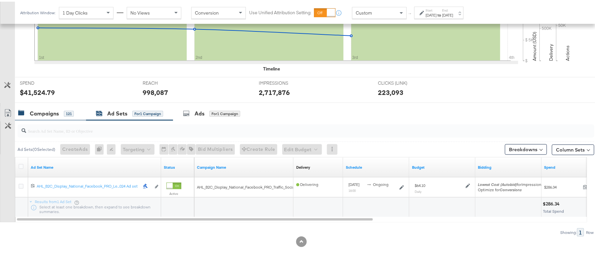
click at [60, 116] on div "Campaigns 121" at bounding box center [50, 112] width 71 height 14
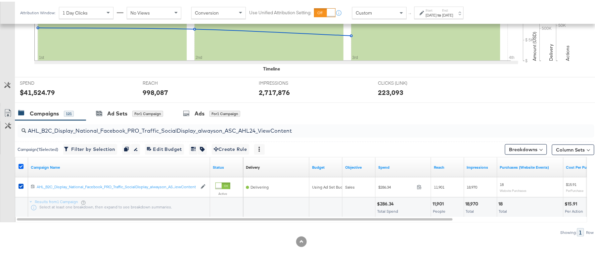
click at [21, 165] on icon at bounding box center [21, 164] width 5 height 5
click at [0, 0] on input "checkbox" at bounding box center [0, 0] width 0 height 0
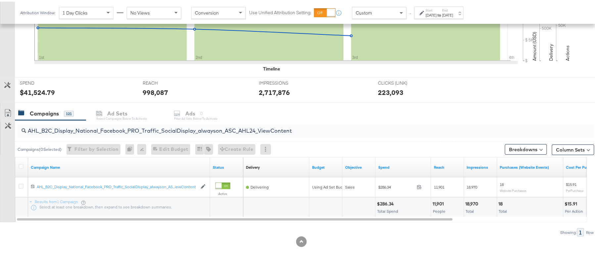
scroll to position [0, 0]
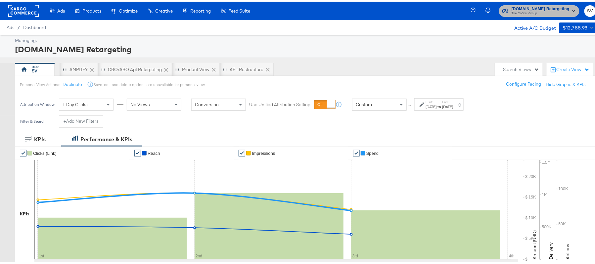
click at [515, 4] on button "Apartments.com Retargeting The CoStar Group" at bounding box center [539, 10] width 80 height 12
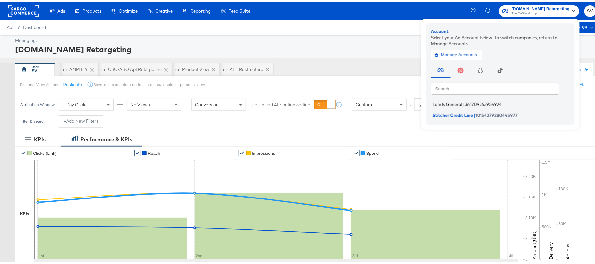
click at [449, 104] on span "Lands General" at bounding box center [447, 102] width 30 height 5
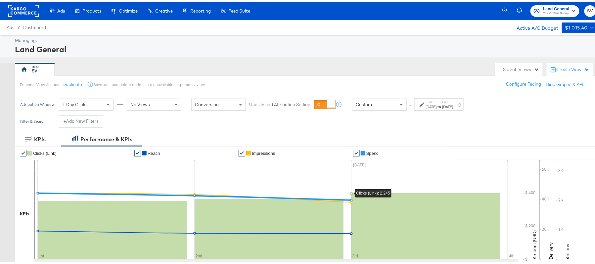
scroll to position [219, 0]
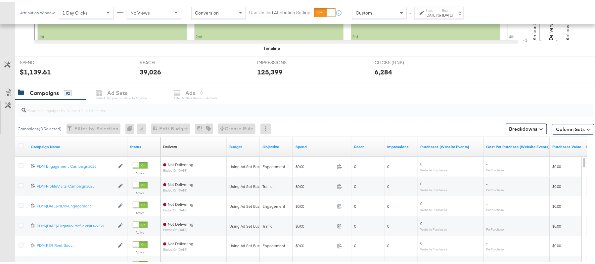
click at [131, 114] on div at bounding box center [306, 108] width 577 height 13
paste input "B2C_LAND_KC_Pros_Sig"
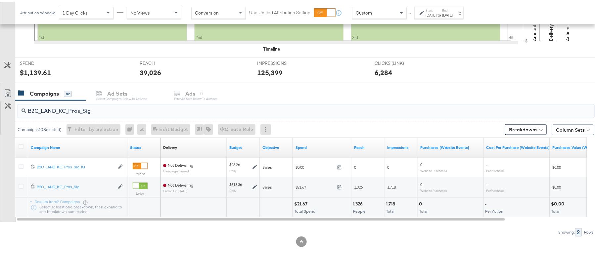
scroll to position [0, 0]
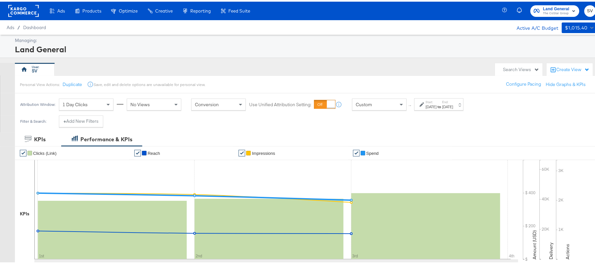
type input "B2C_LAND_KC_Pros_Sig"
click at [437, 104] on div "[DATE]" at bounding box center [431, 105] width 11 height 5
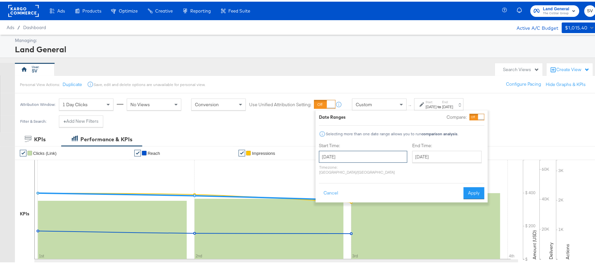
click at [350, 154] on input "[DATE]" at bounding box center [363, 155] width 88 height 12
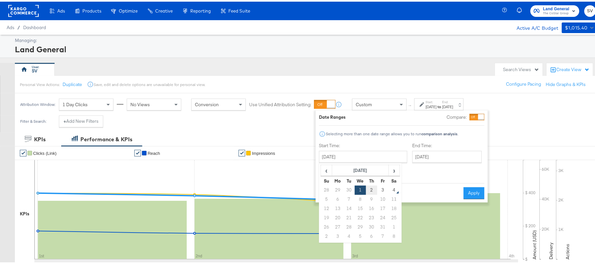
click at [372, 189] on td "2" at bounding box center [371, 188] width 11 height 9
type input "[DATE]"
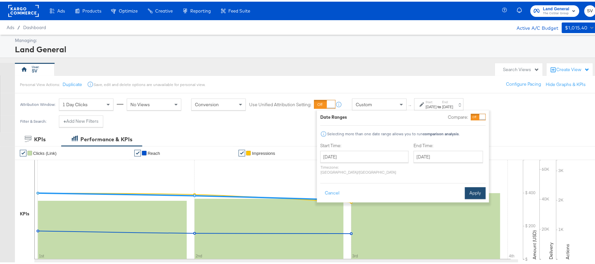
click at [476, 186] on button "Apply" at bounding box center [475, 192] width 21 height 12
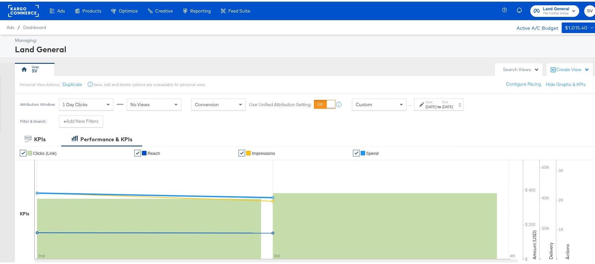
click at [437, 108] on div "[DATE]" at bounding box center [431, 105] width 11 height 5
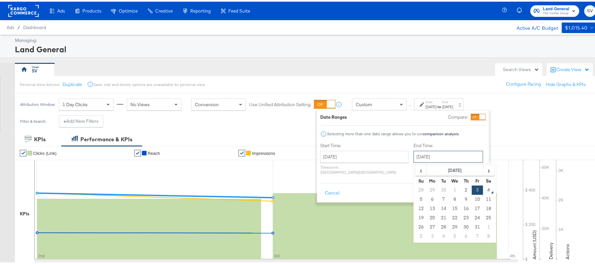
click at [414, 154] on input "[DATE]" at bounding box center [448, 155] width 69 height 12
click at [483, 188] on td "4" at bounding box center [488, 188] width 11 height 9
type input "[DATE]"
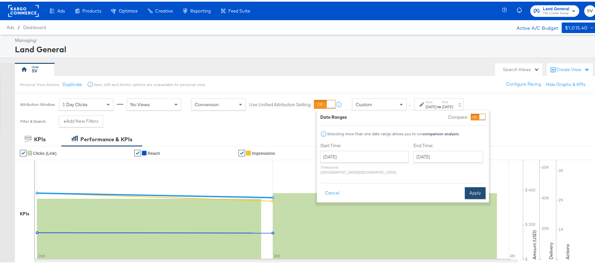
click at [484, 186] on button "Apply" at bounding box center [475, 192] width 21 height 12
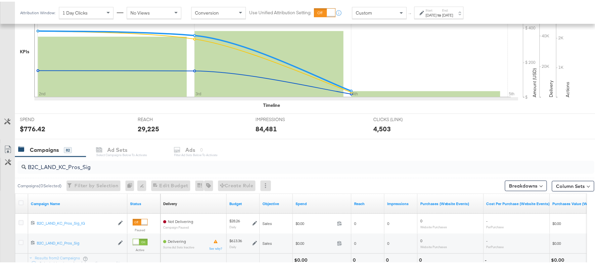
scroll to position [219, 0]
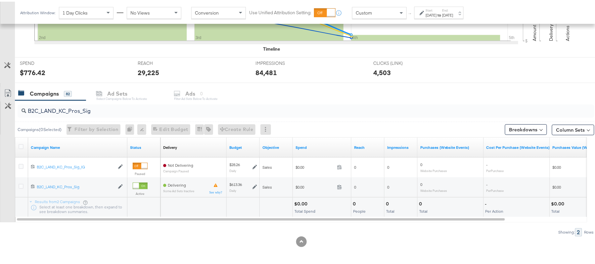
click at [577, 98] on div "Campaigns 82 Ad Sets Select Campaigns below to activate Ads 0 Filter Ad Sets be…" at bounding box center [309, 92] width 588 height 14
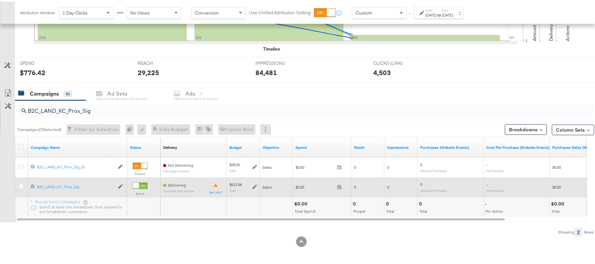
click at [18, 185] on div at bounding box center [22, 186] width 12 height 12
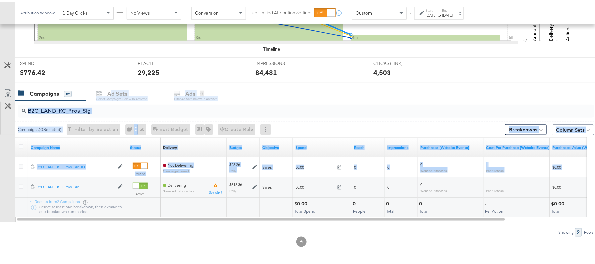
drag, startPoint x: 18, startPoint y: 185, endPoint x: 112, endPoint y: 85, distance: 136.7
click at [112, 85] on div "KPIs Performance & KPIs Customize KPIs ✔ Clicks (Link) ✔ Reach ✔ Impressions ✔ …" at bounding box center [301, 87] width 603 height 351
click at [98, 108] on input "B2C_LAND_KC_Pros_Sig" at bounding box center [283, 106] width 515 height 13
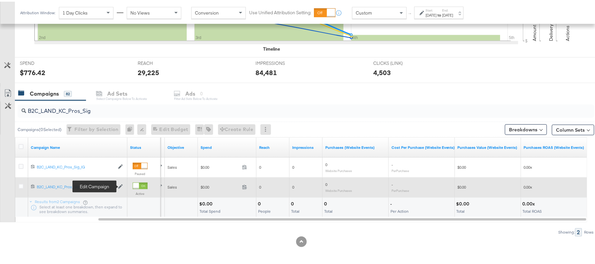
click at [122, 186] on icon at bounding box center [120, 185] width 5 height 5
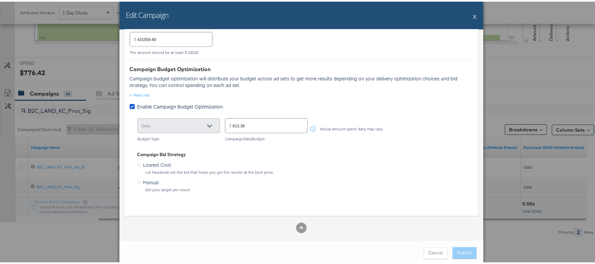
scroll to position [321, 0]
click at [141, 95] on div "More info" at bounding box center [142, 94] width 17 height 5
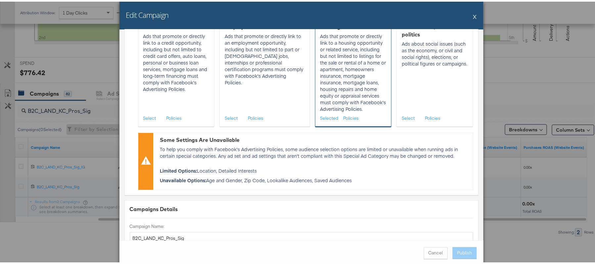
scroll to position [0, 0]
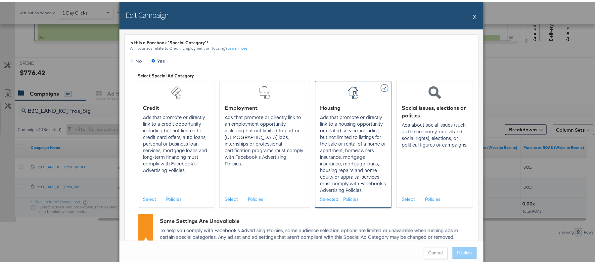
click at [473, 15] on button "X" at bounding box center [475, 14] width 4 height 13
